Goal: Transaction & Acquisition: Subscribe to service/newsletter

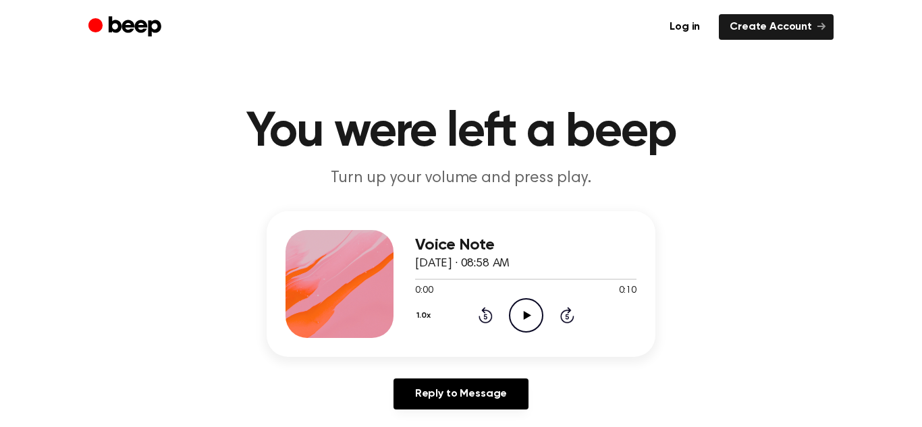
click at [524, 315] on icon at bounding box center [526, 315] width 7 height 9
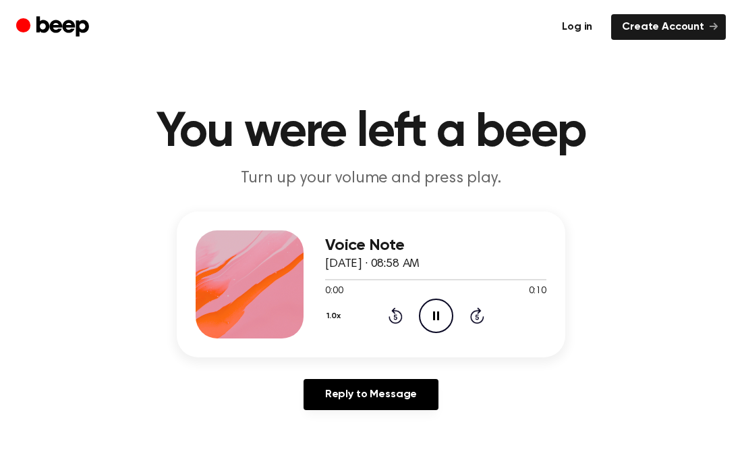
click at [588, 36] on link "Log in" at bounding box center [577, 27] width 52 height 26
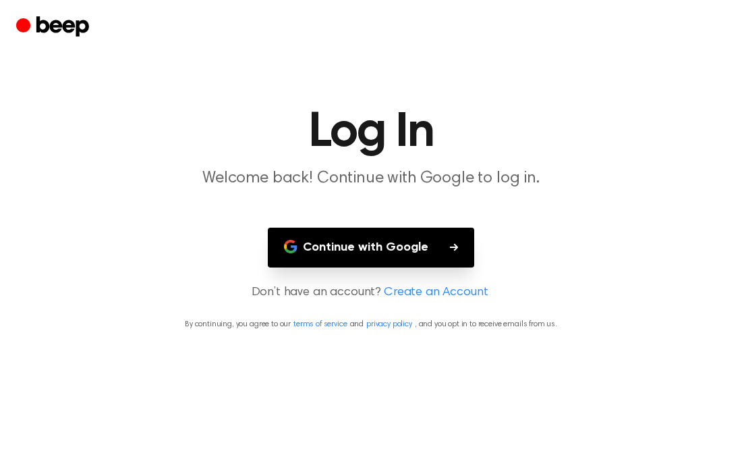
click at [399, 248] on button "Continue with Google" at bounding box center [371, 247] width 207 height 40
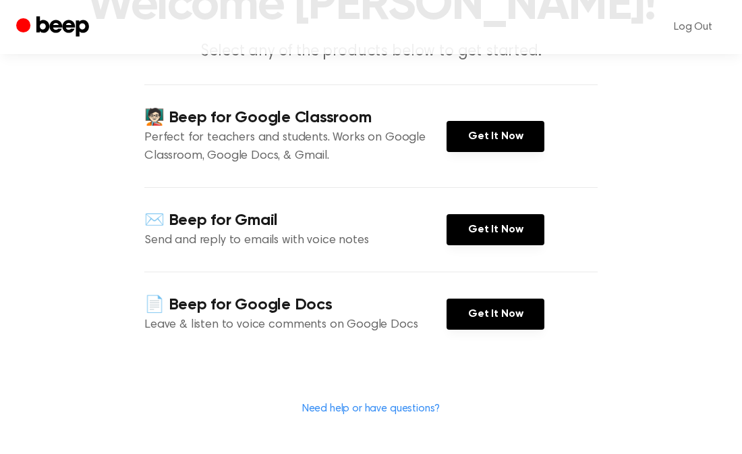
scroll to position [136, 0]
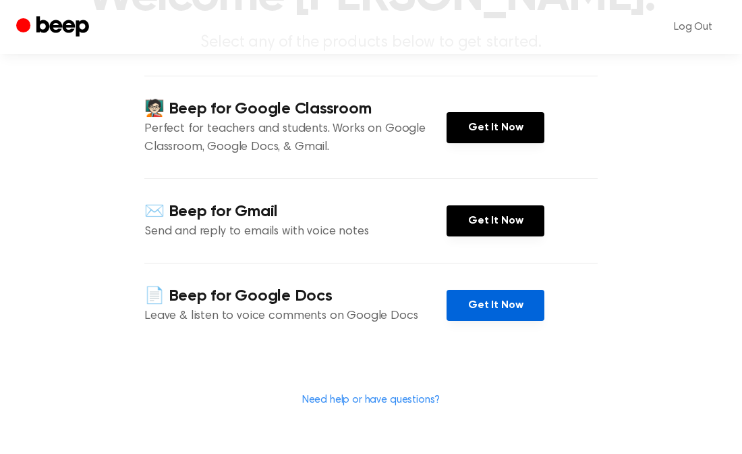
click at [495, 305] on link "Get It Now" at bounding box center [496, 305] width 98 height 31
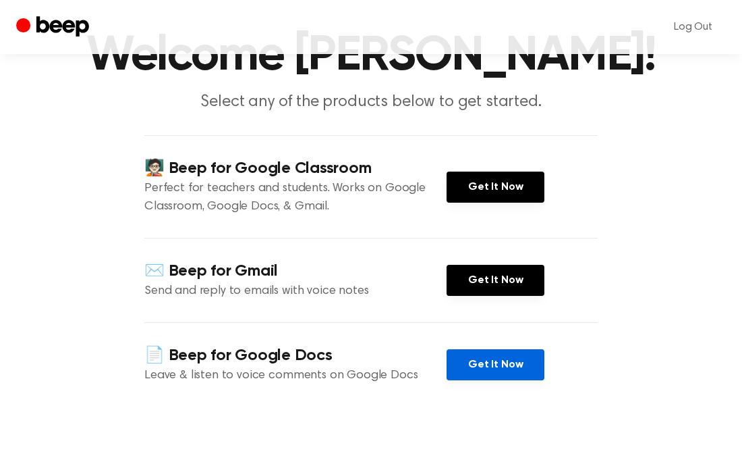
scroll to position [77, 0]
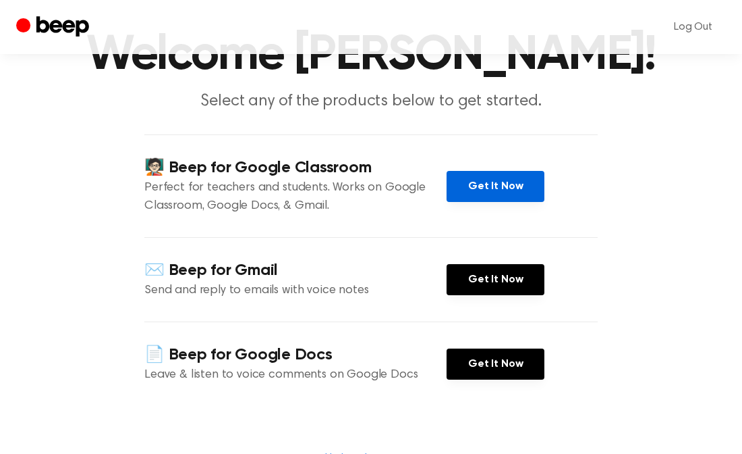
click at [476, 186] on link "Get It Now" at bounding box center [496, 186] width 98 height 31
